Goal: Transaction & Acquisition: Purchase product/service

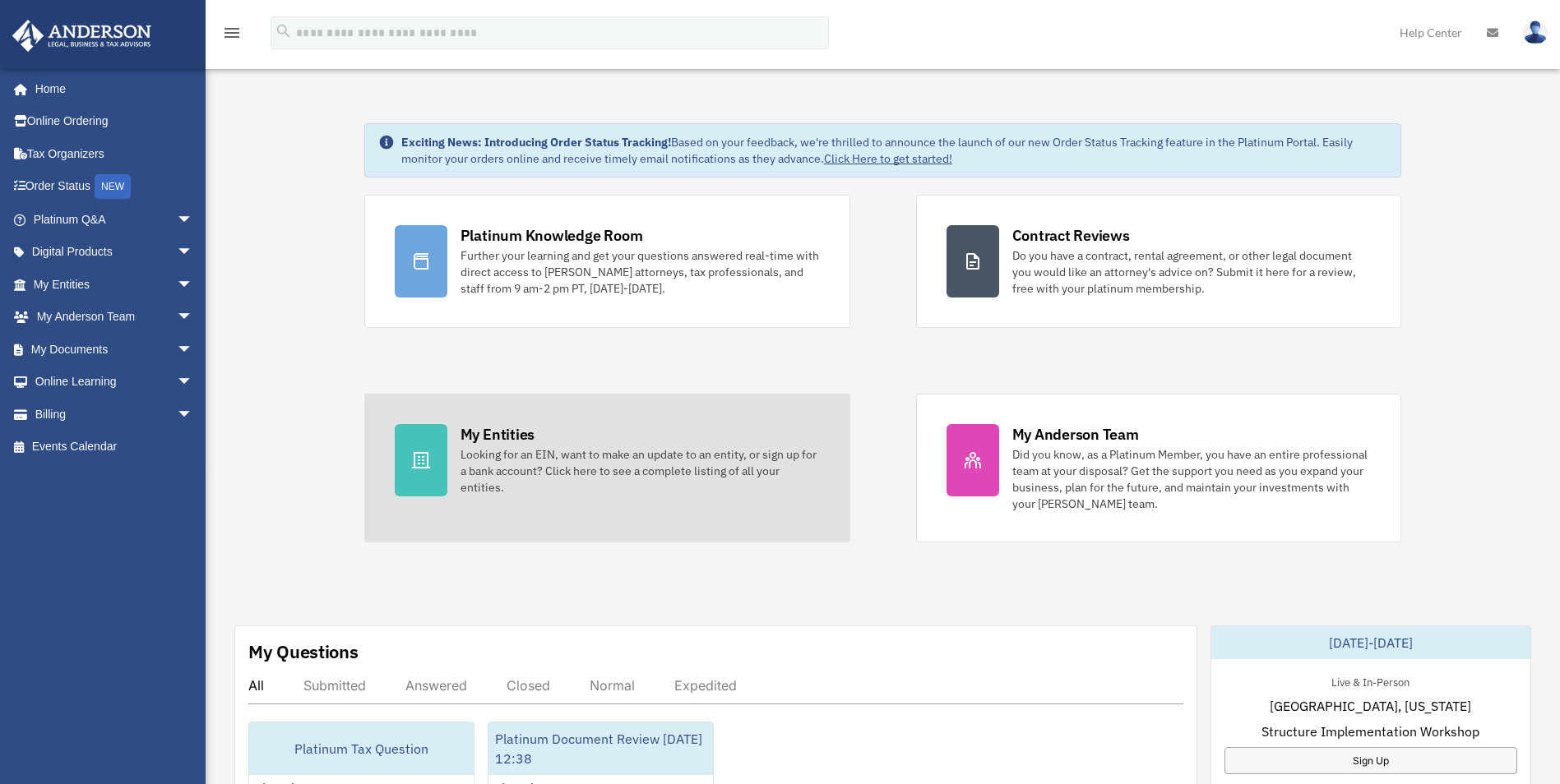
scroll to position [165, 0]
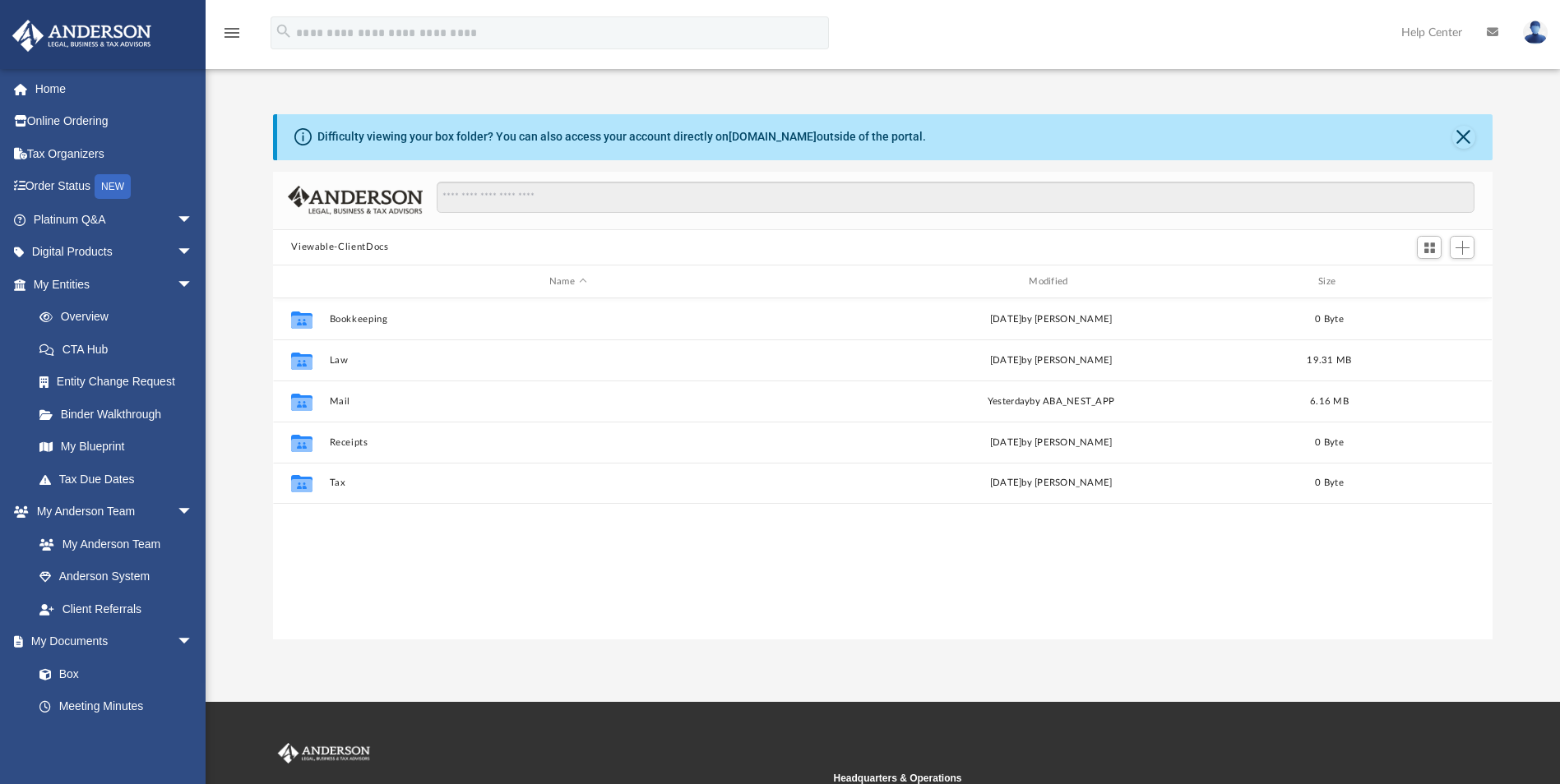
scroll to position [361, 1207]
click at [62, 95] on link "Home" at bounding box center [115, 88] width 207 height 33
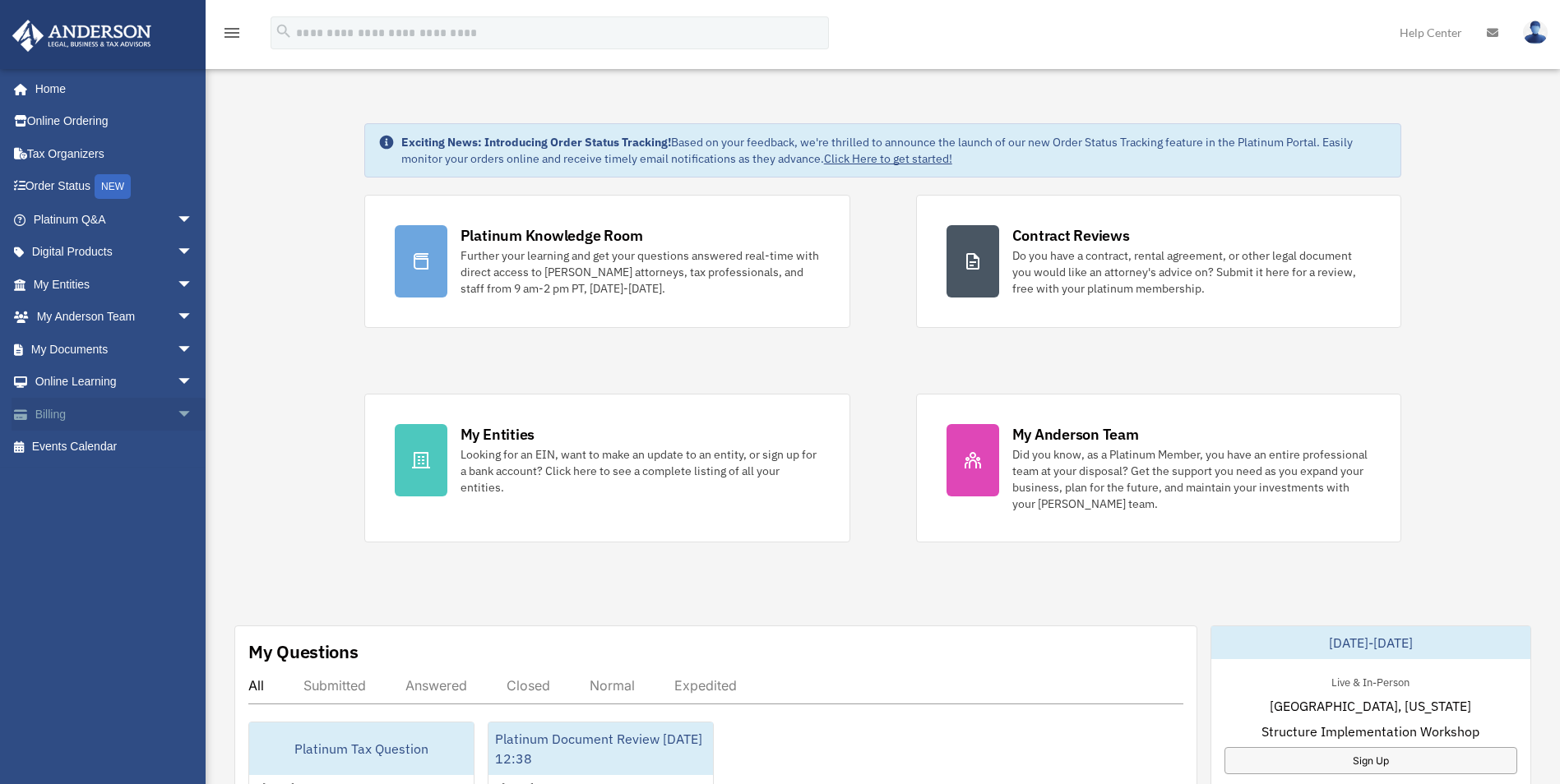
click at [63, 415] on link "Billing arrow_drop_down" at bounding box center [115, 413] width 207 height 33
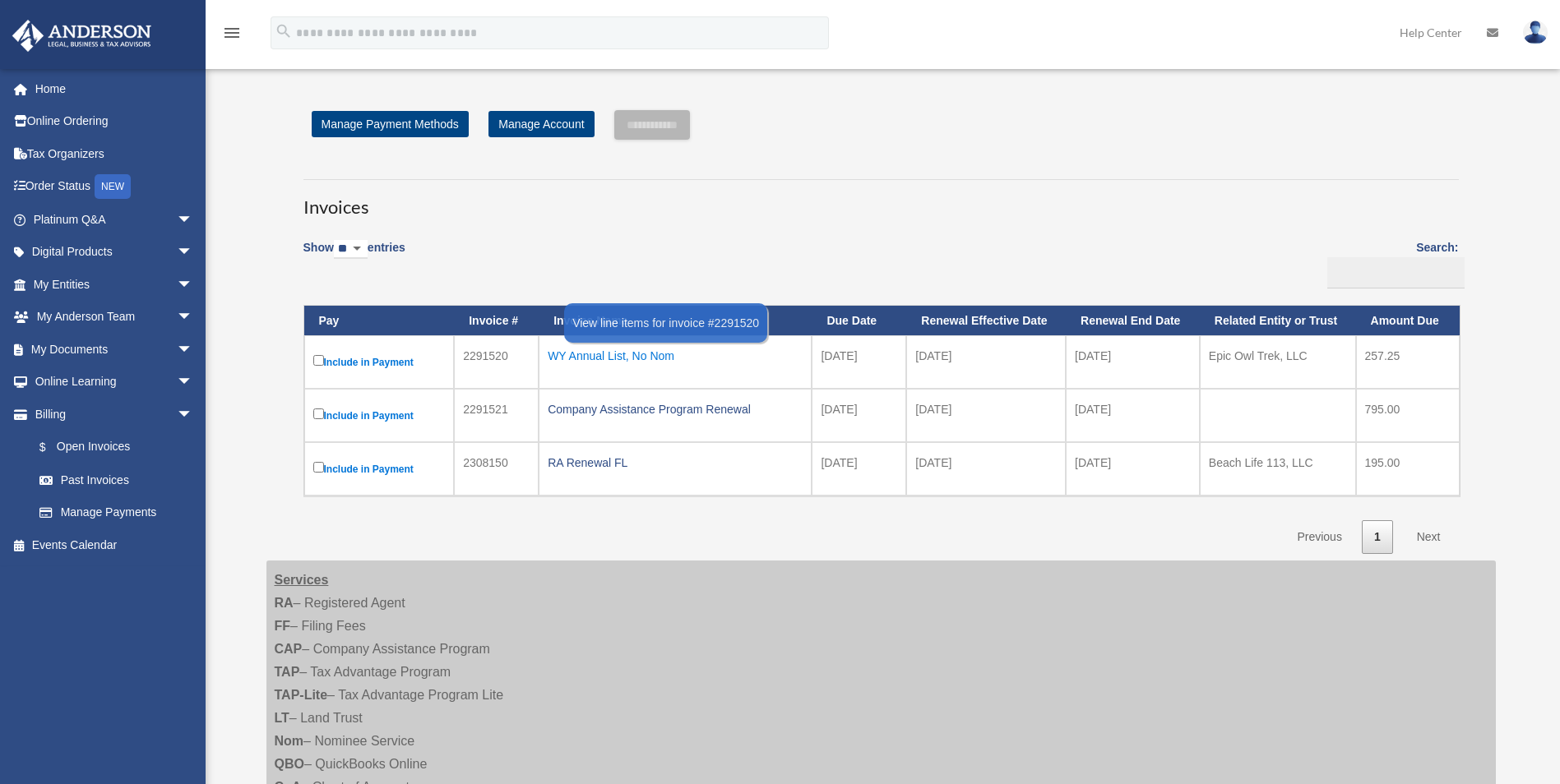
click at [614, 355] on div "WY Annual List, No Nom" at bounding box center [674, 355] width 255 height 23
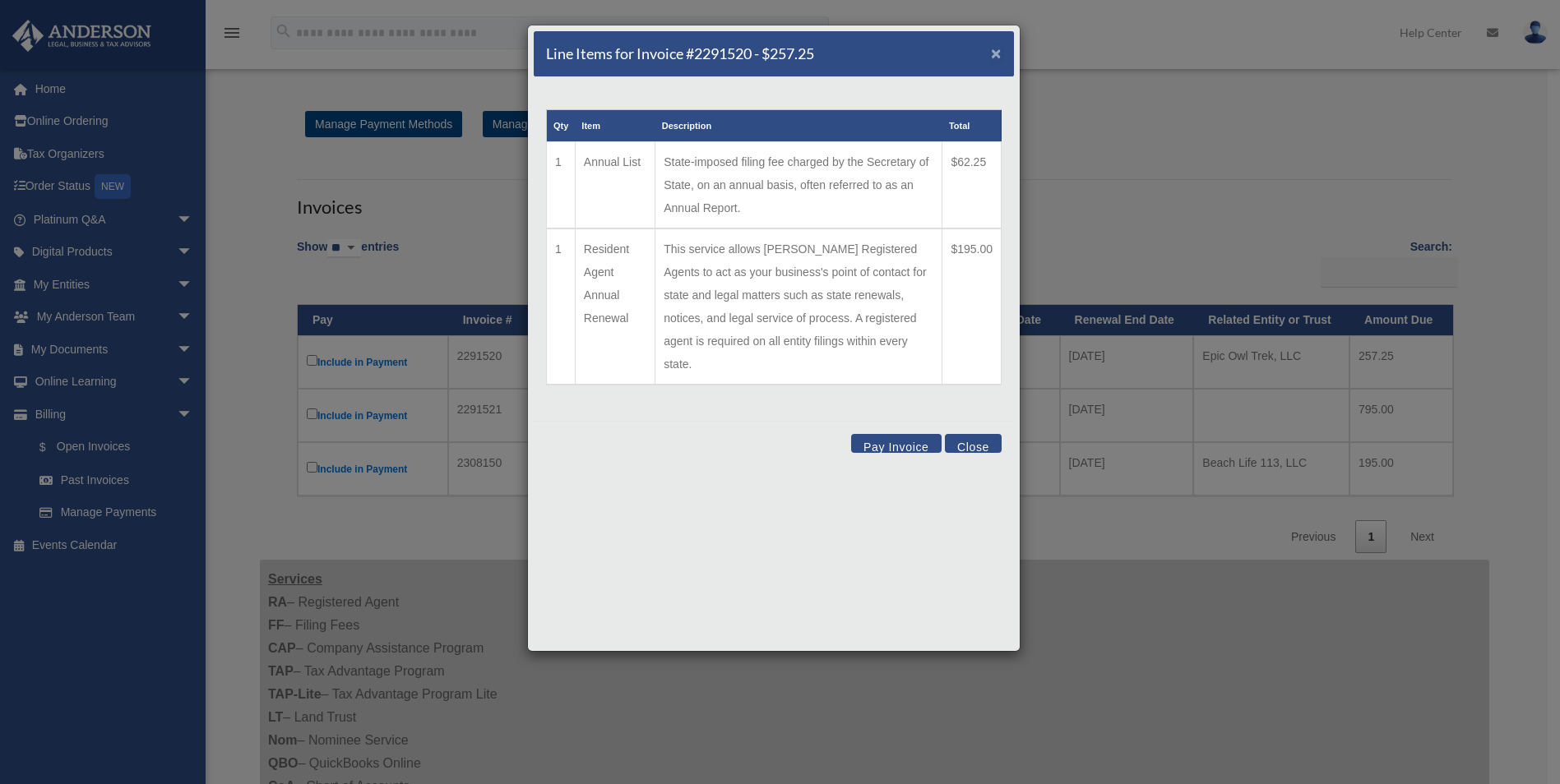
click at [995, 54] on span "×" at bounding box center [996, 53] width 11 height 18
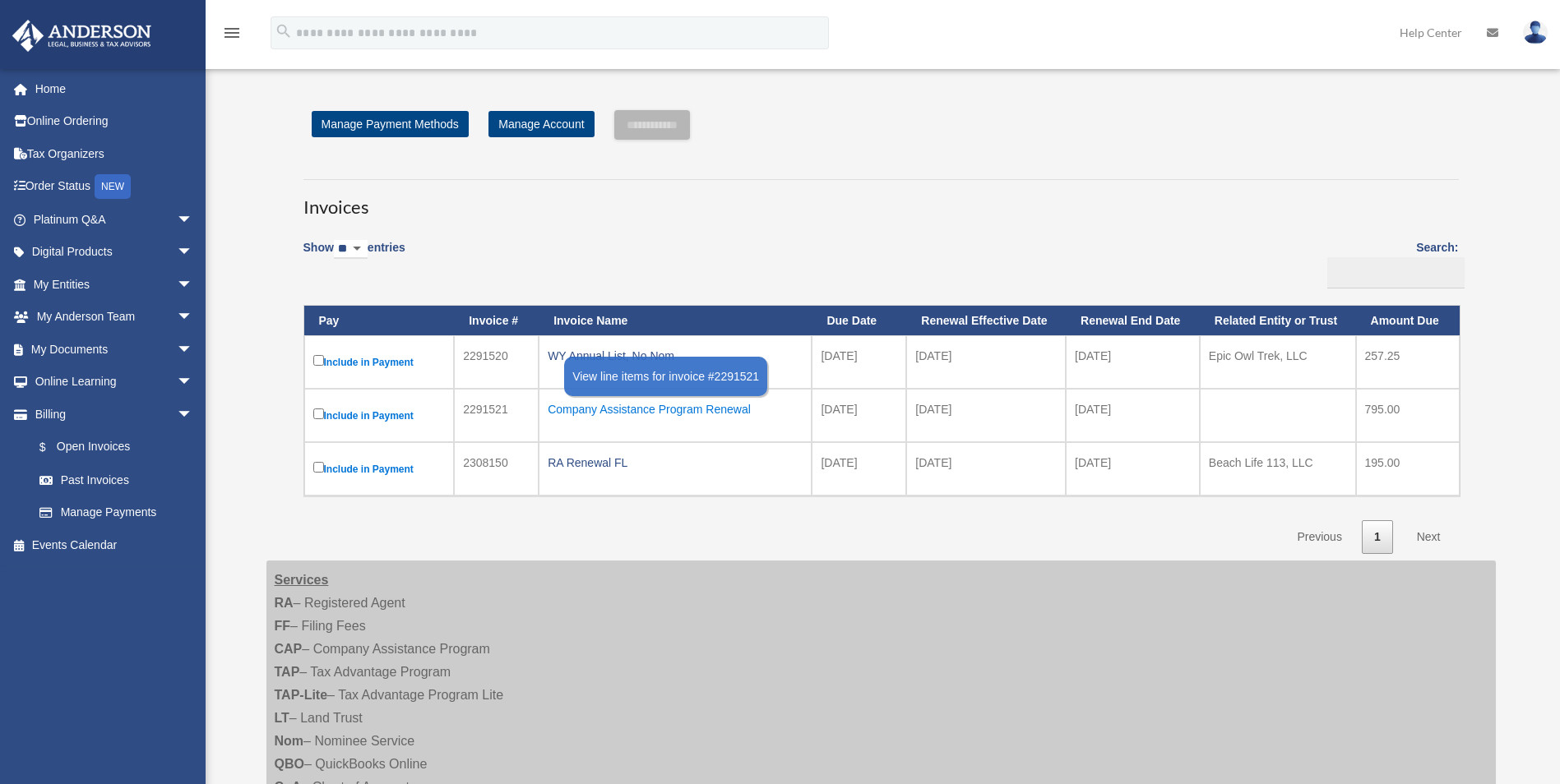
click at [716, 408] on div "Company Assistance Program Renewal" at bounding box center [674, 408] width 255 height 23
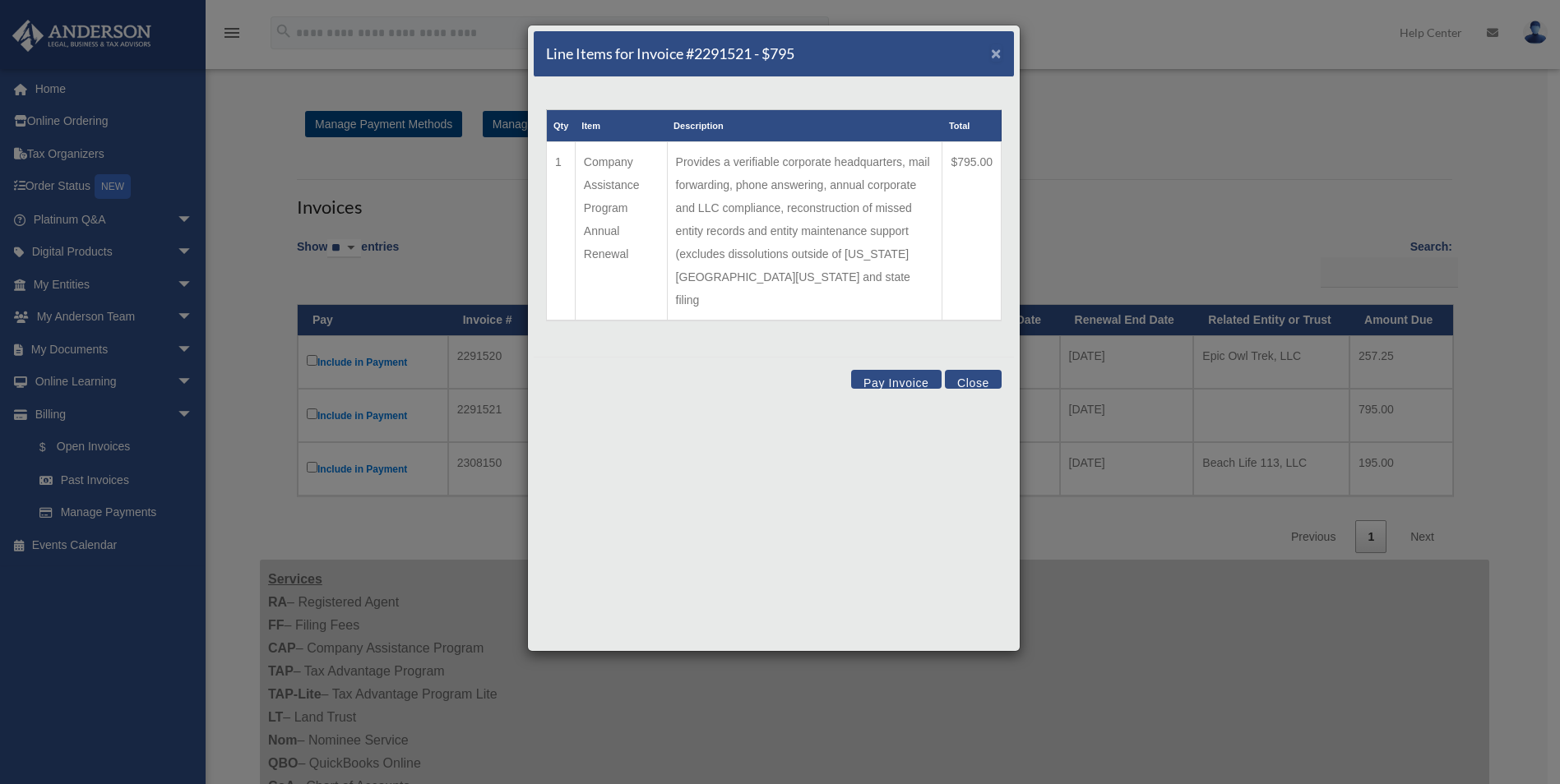
click at [995, 52] on span "×" at bounding box center [996, 53] width 11 height 18
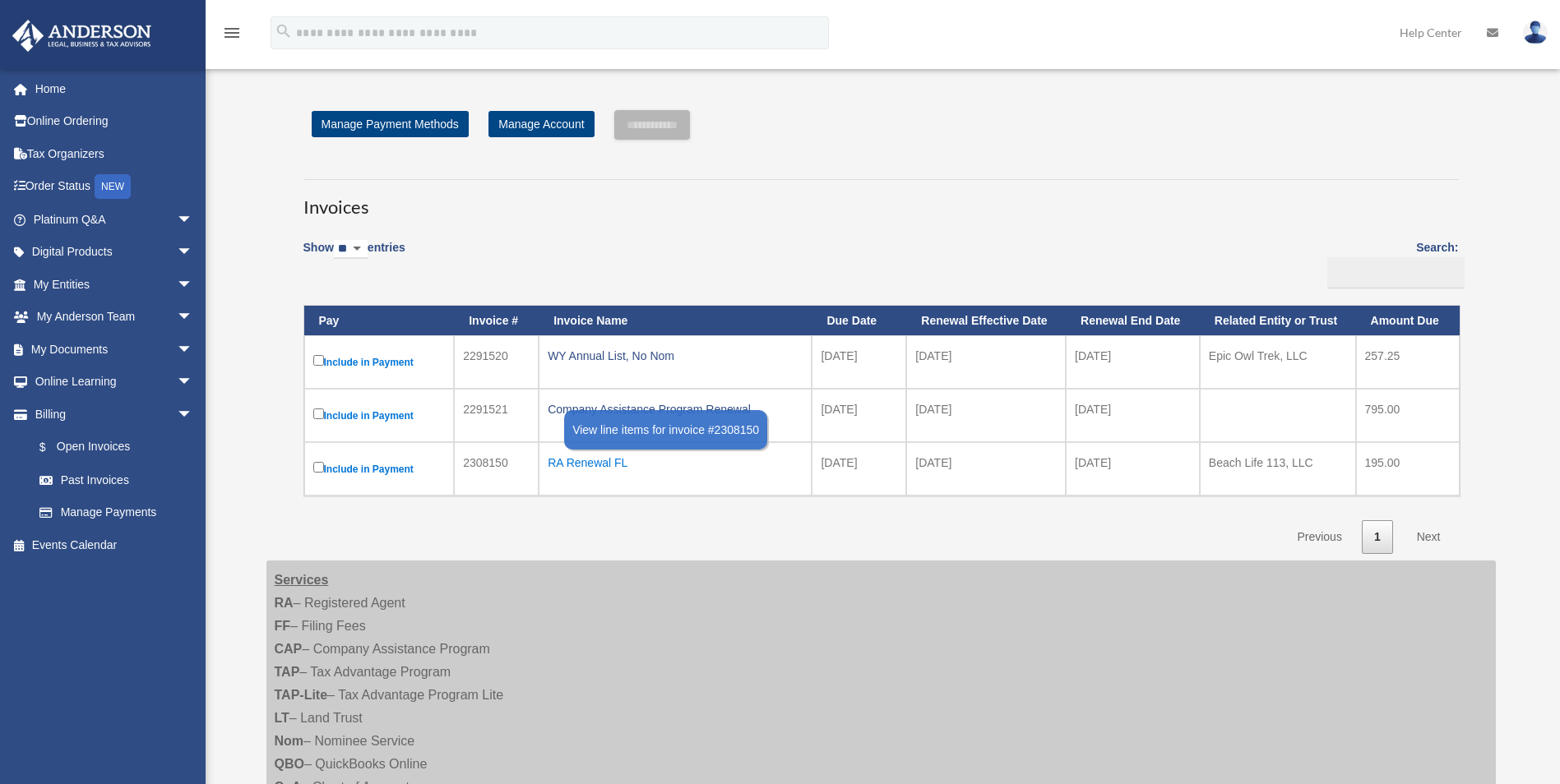
click at [610, 460] on div "RA Renewal FL" at bounding box center [674, 462] width 255 height 23
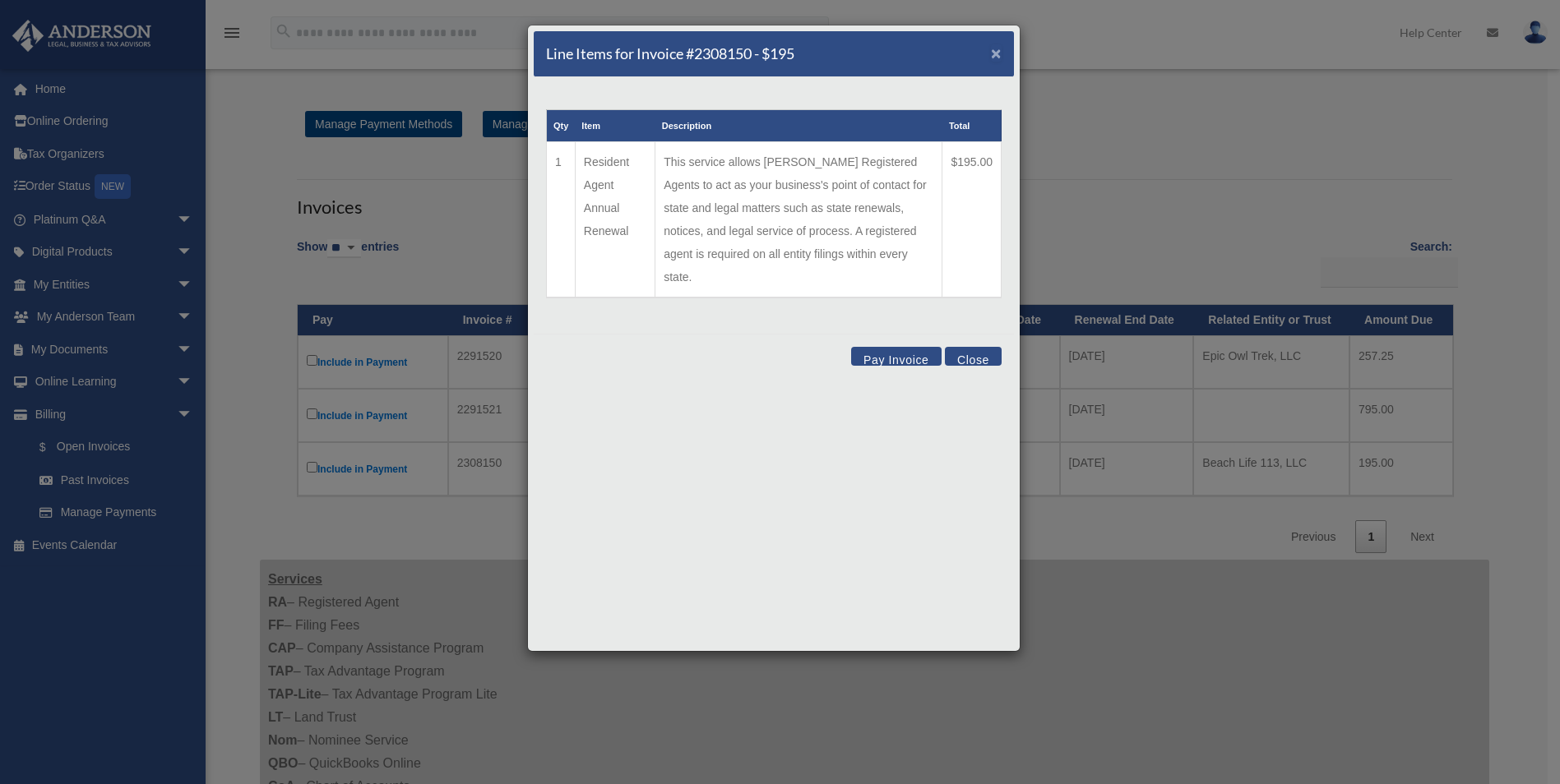
click at [991, 52] on span "×" at bounding box center [996, 53] width 11 height 18
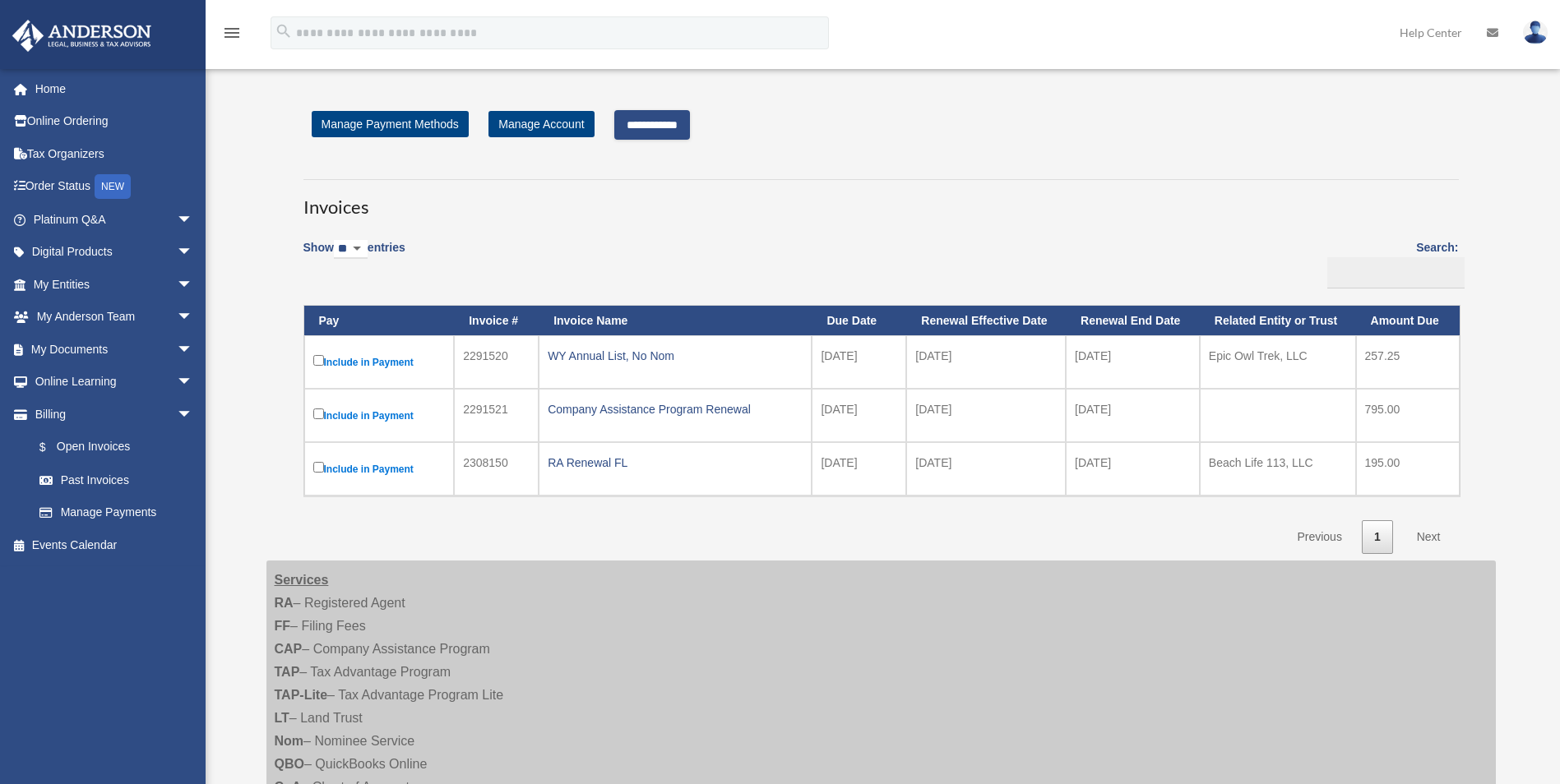
click at [687, 125] on input "**********" at bounding box center [652, 124] width 76 height 29
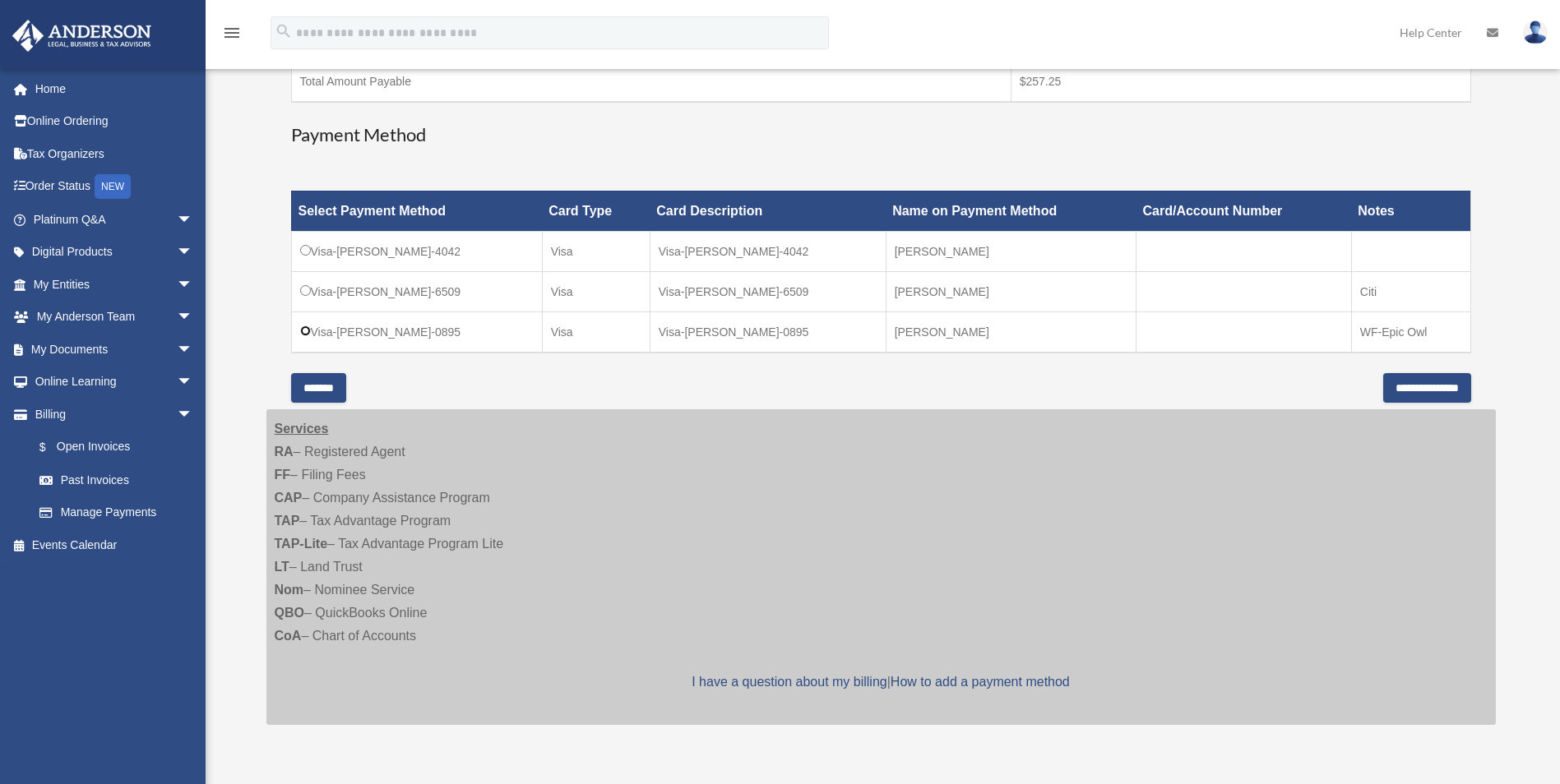
scroll to position [411, 0]
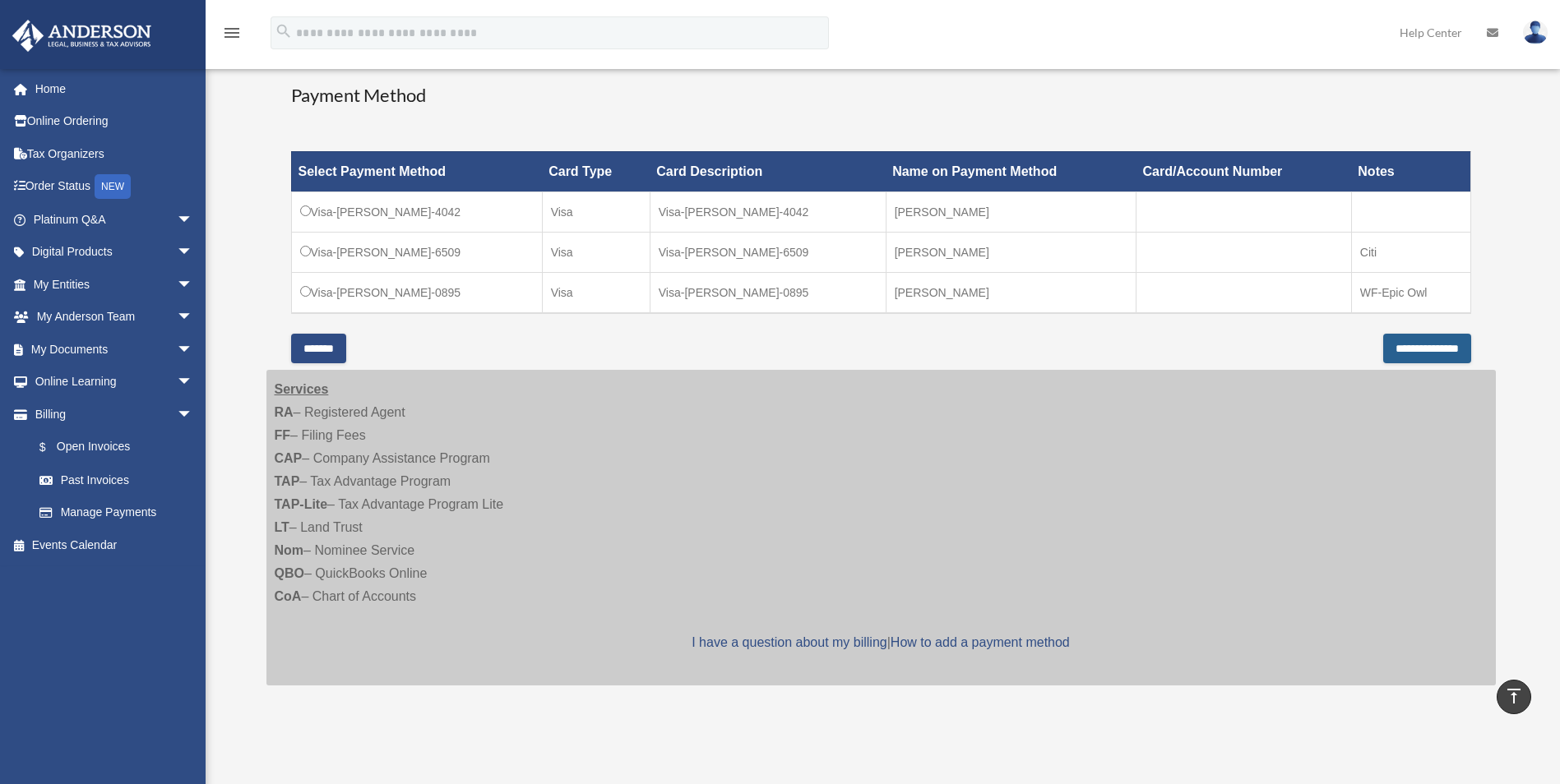
click at [1404, 345] on input "**********" at bounding box center [1426, 348] width 88 height 29
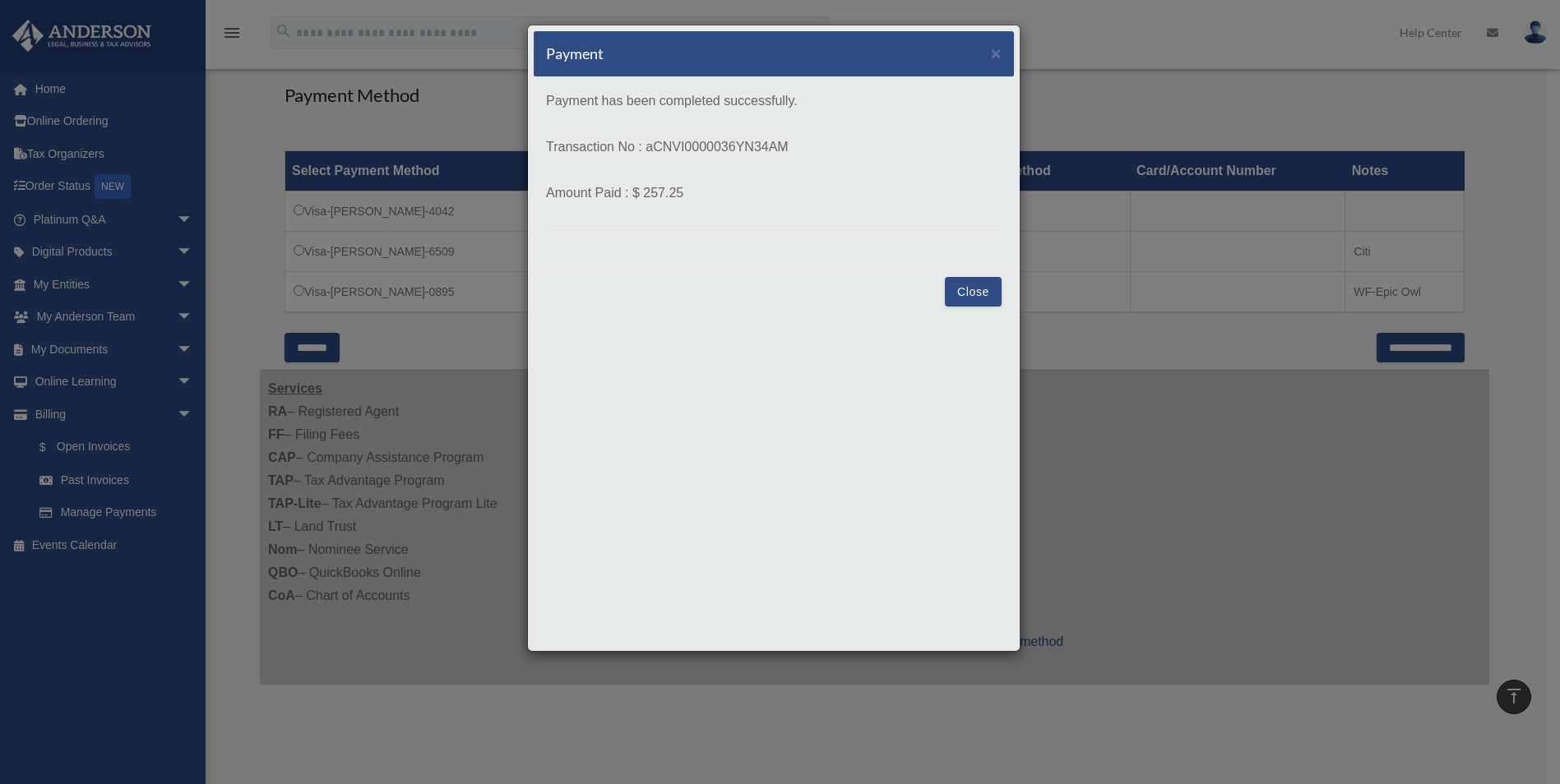
click at [969, 287] on button "Close" at bounding box center [972, 292] width 56 height 29
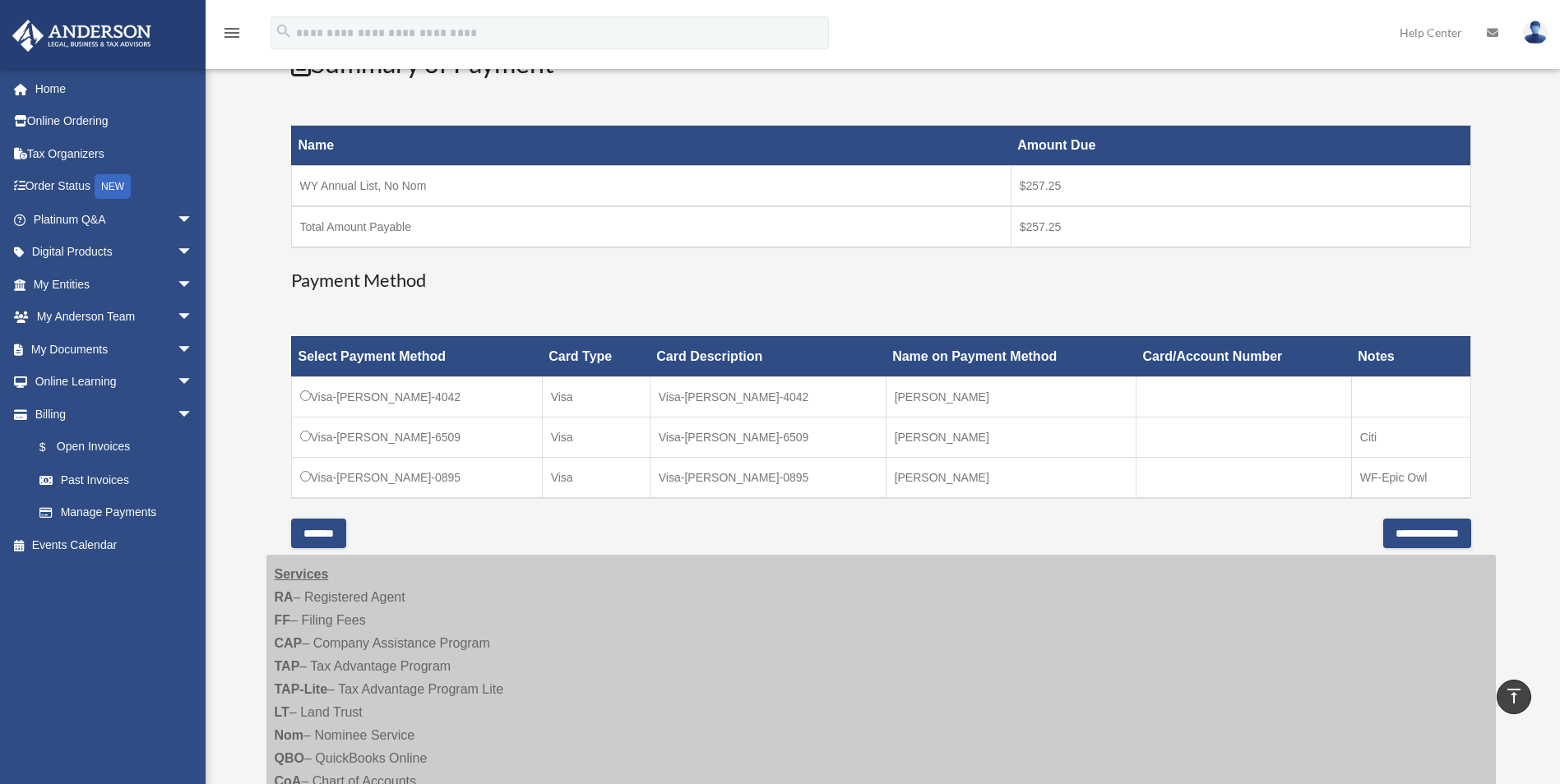
scroll to position [0, 0]
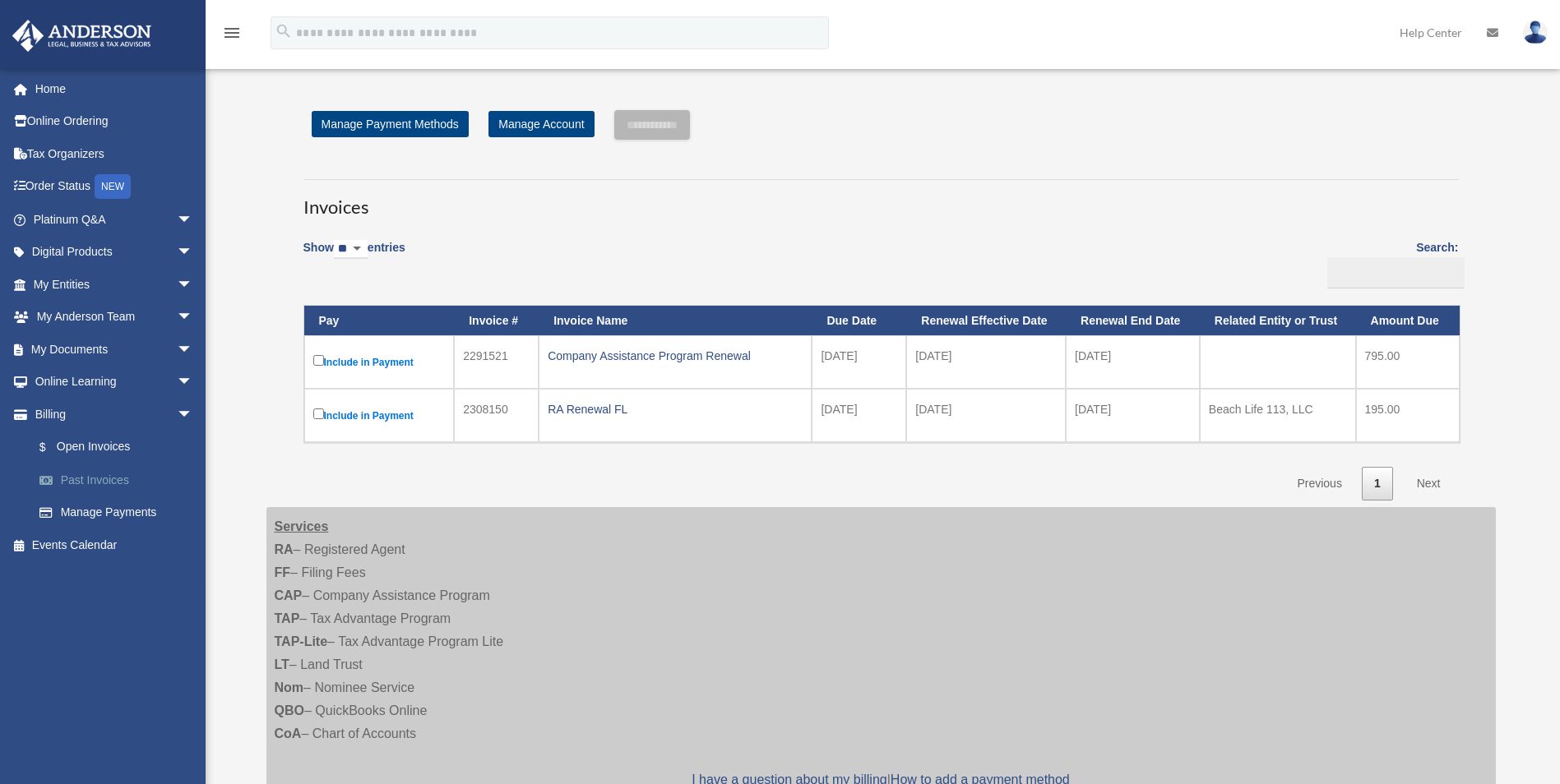
click at [89, 481] on link "Past Invoices" at bounding box center [120, 480] width 195 height 33
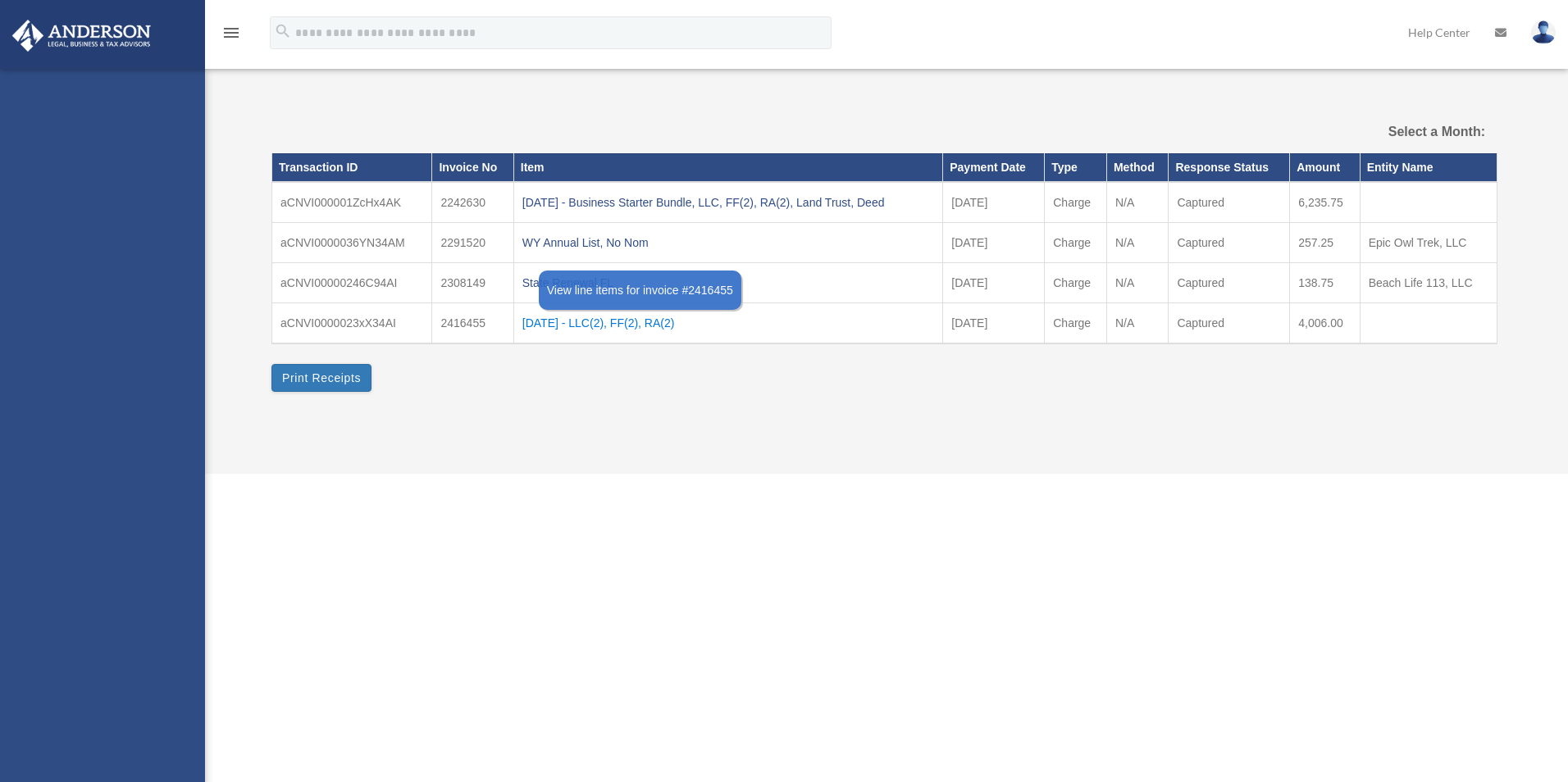
select select
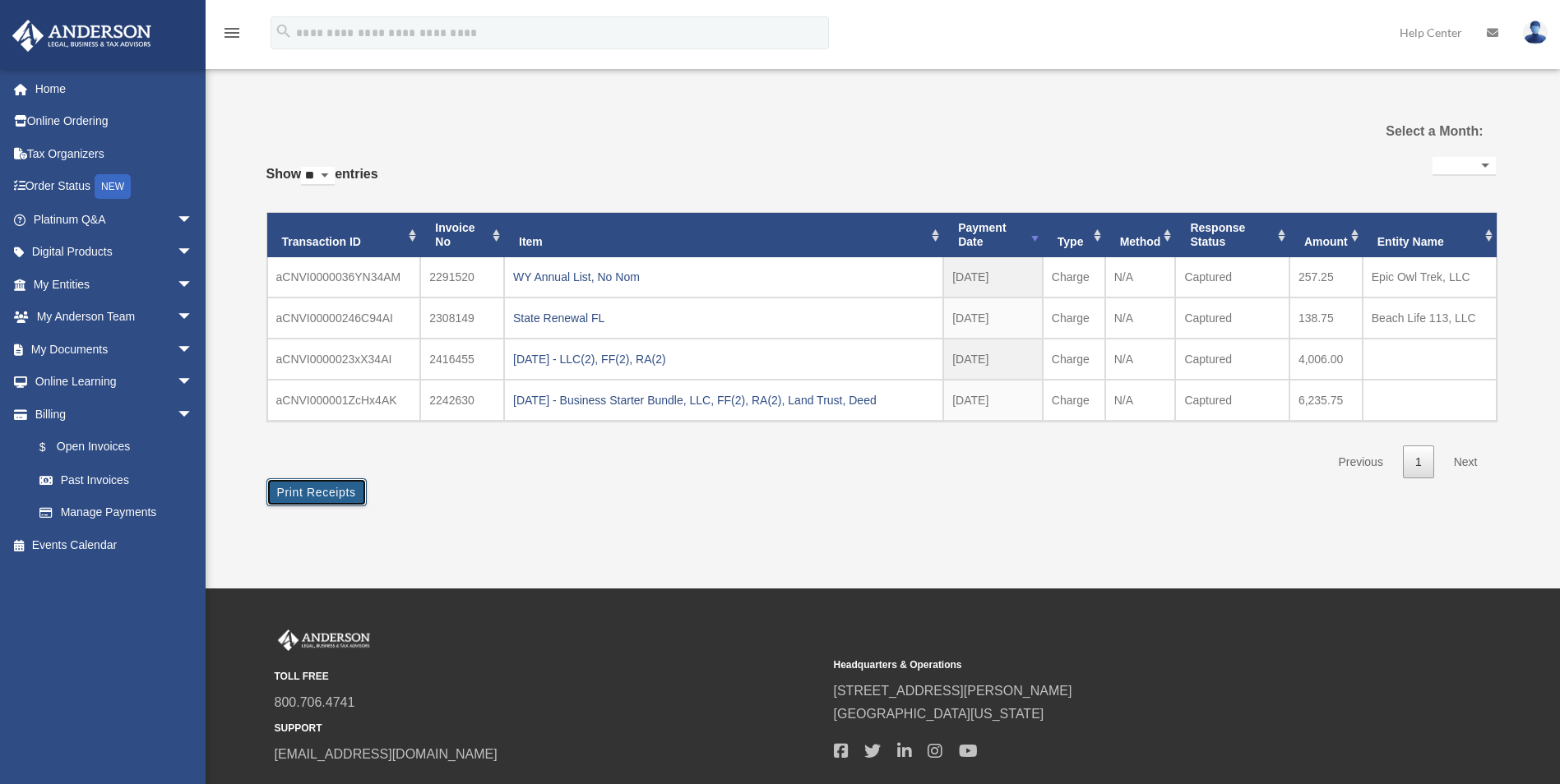
click at [304, 492] on button "Print Receipts" at bounding box center [316, 492] width 100 height 28
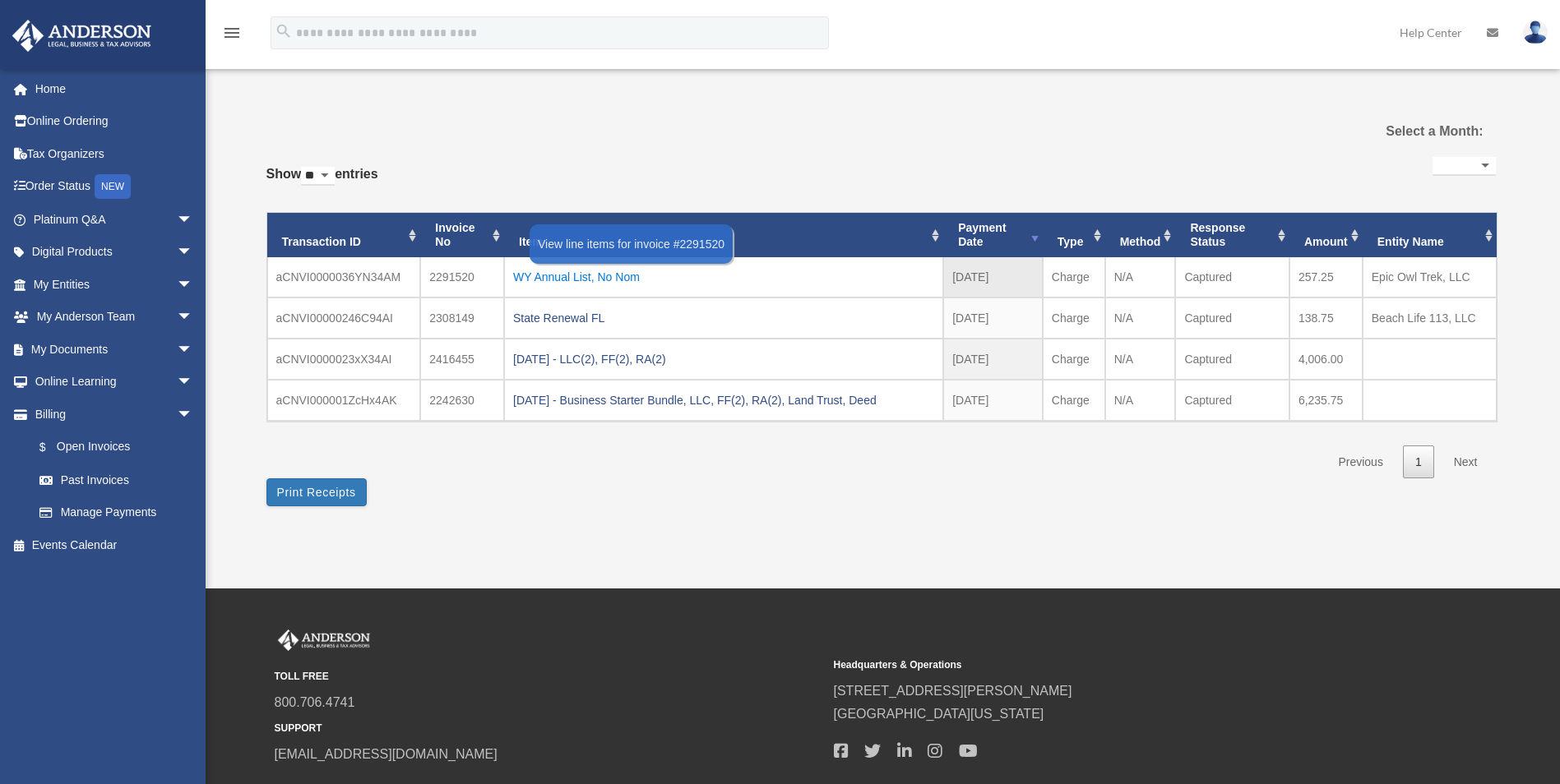
click at [540, 277] on div "WY Annual List, No Nom" at bounding box center [723, 276] width 421 height 23
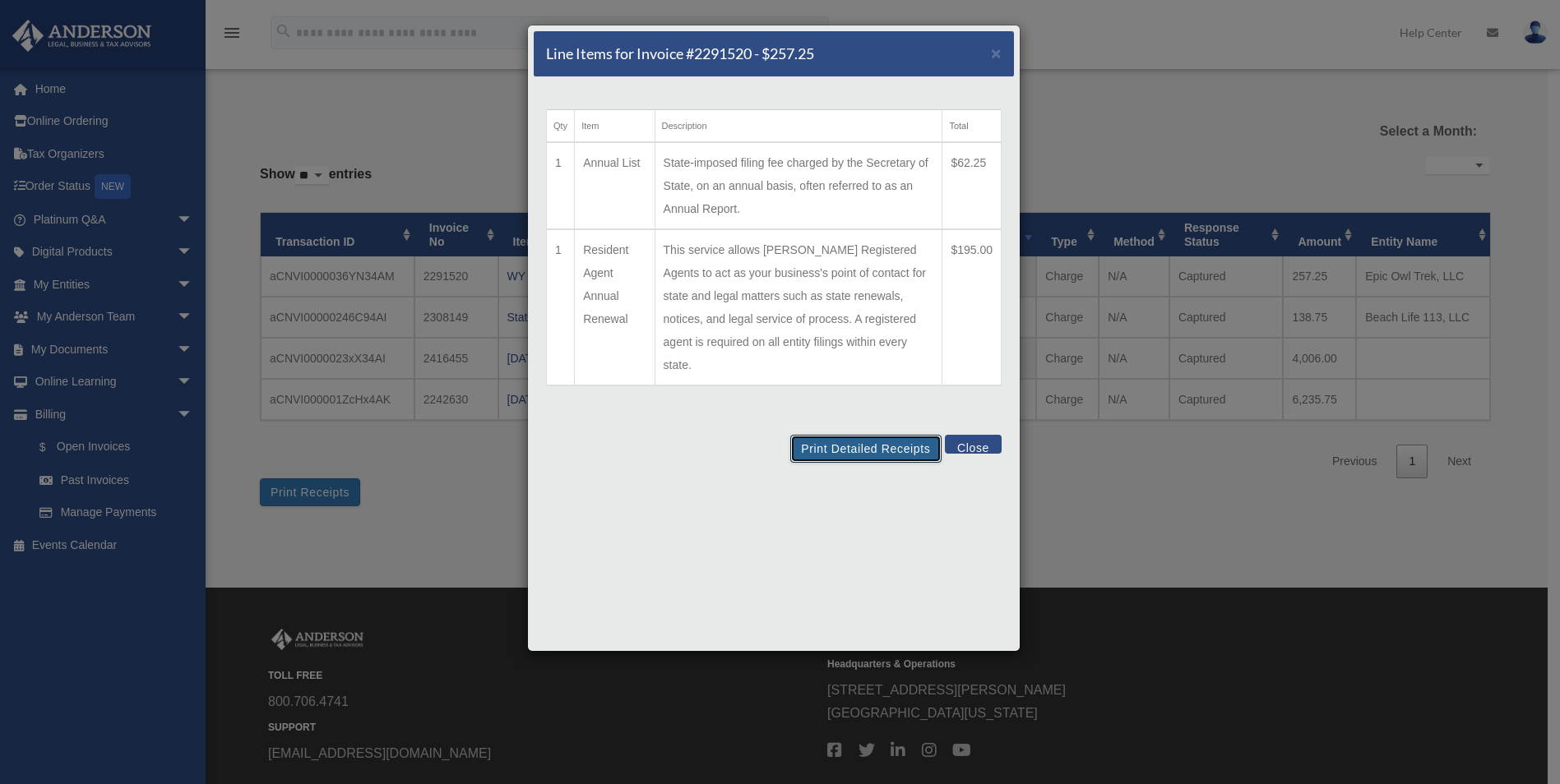
click at [874, 434] on button "Print Detailed Receipts" at bounding box center [865, 448] width 150 height 28
click at [891, 434] on button "Print Detailed Receipts" at bounding box center [865, 448] width 150 height 28
click at [973, 434] on button "Close" at bounding box center [972, 444] width 56 height 18
